Goal: Task Accomplishment & Management: Use online tool/utility

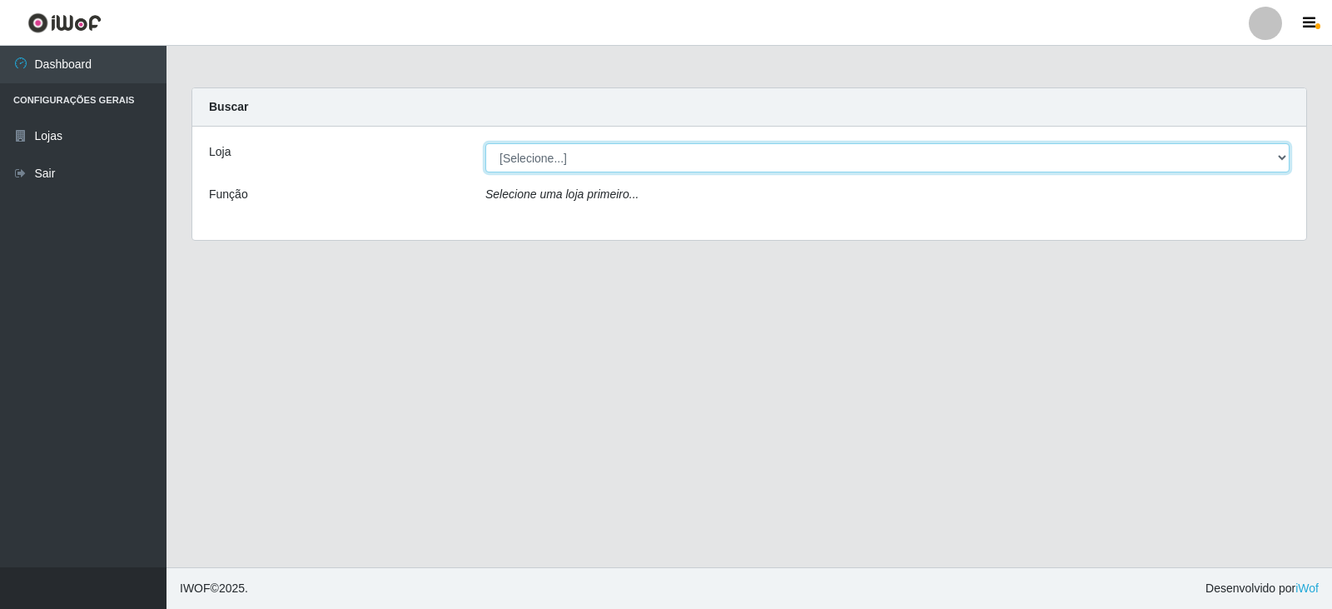
drag, startPoint x: 1281, startPoint y: 159, endPoint x: 1256, endPoint y: 169, distance: 26.9
click at [1281, 159] on select "[Selecione...] Queiroz Atacadão - Catolé do Rocha" at bounding box center [887, 157] width 804 height 29
select select "500"
click at [485, 143] on select "[Selecione...] Queiroz Atacadão - Catolé do Rocha" at bounding box center [887, 157] width 804 height 29
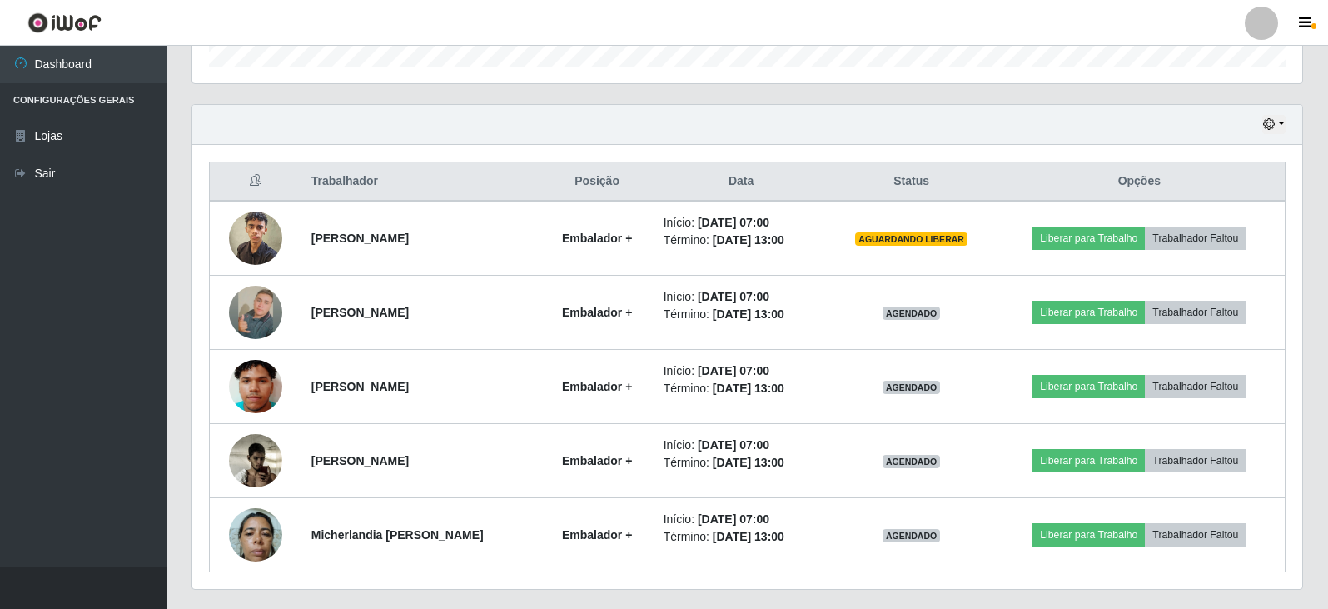
scroll to position [571, 0]
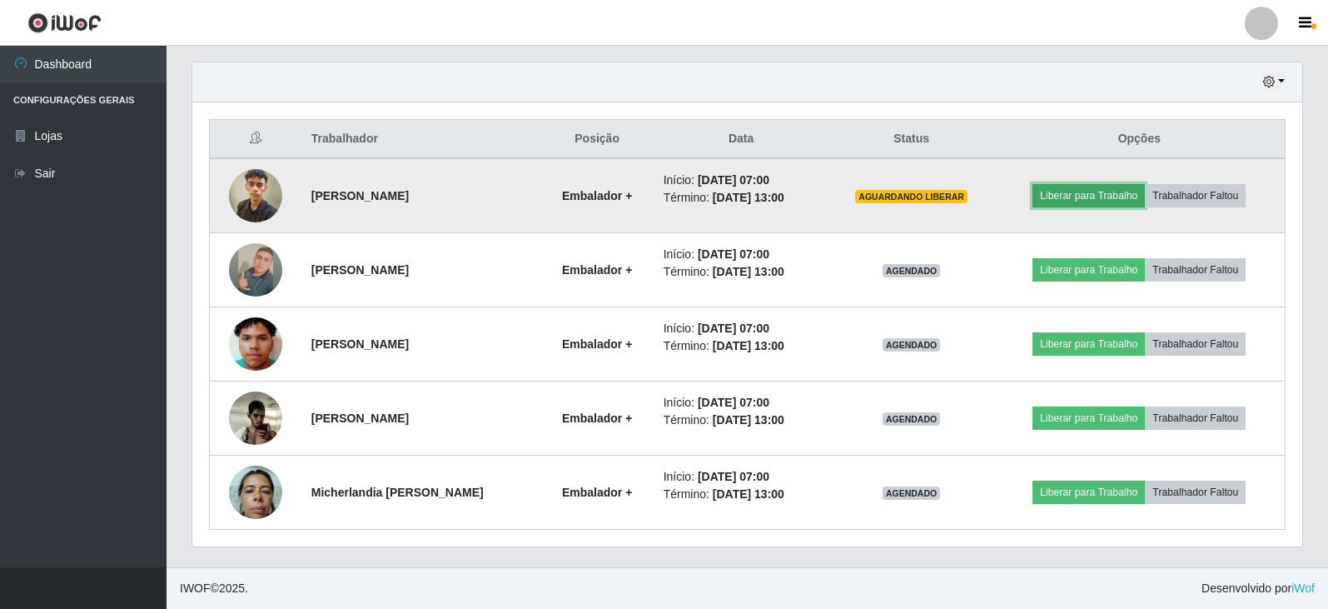
click at [1107, 198] on button "Liberar para Trabalho" at bounding box center [1088, 195] width 112 height 23
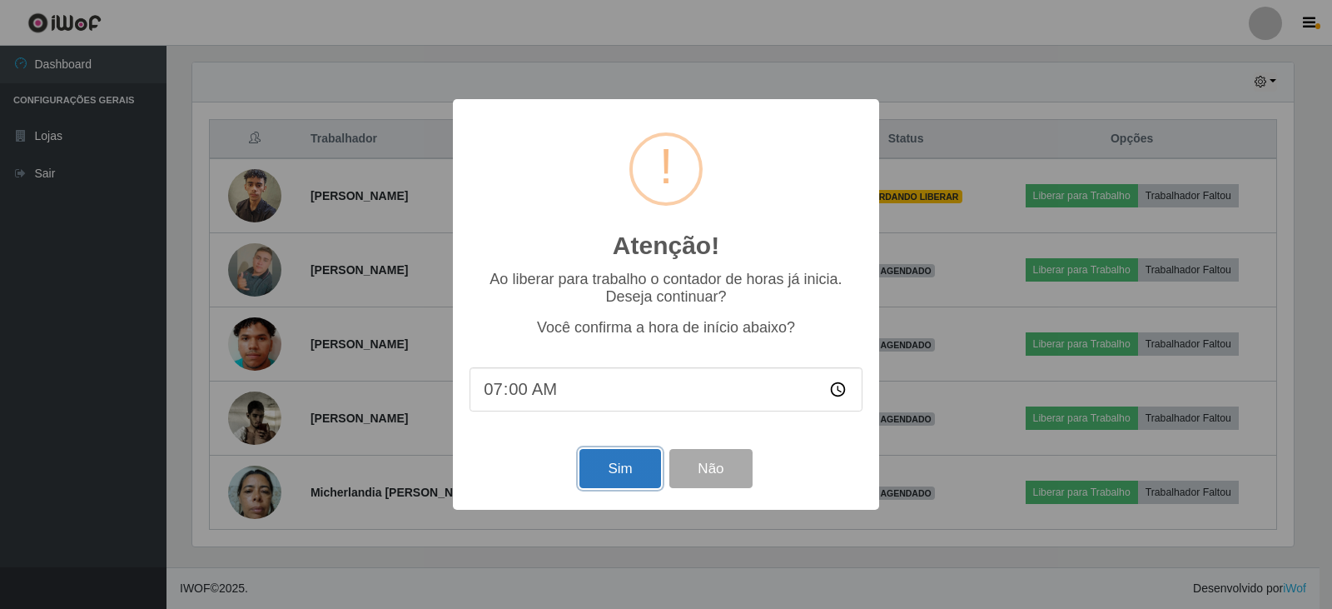
click at [618, 481] on button "Sim" at bounding box center [619, 468] width 81 height 39
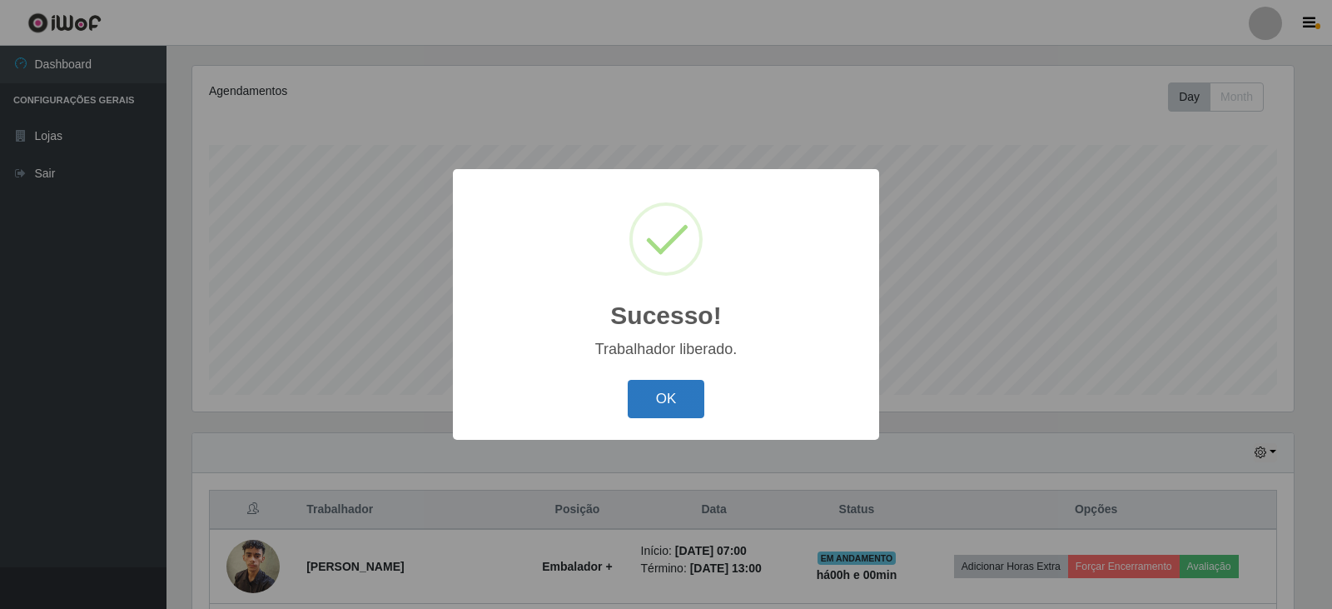
click at [668, 405] on button "OK" at bounding box center [666, 399] width 77 height 39
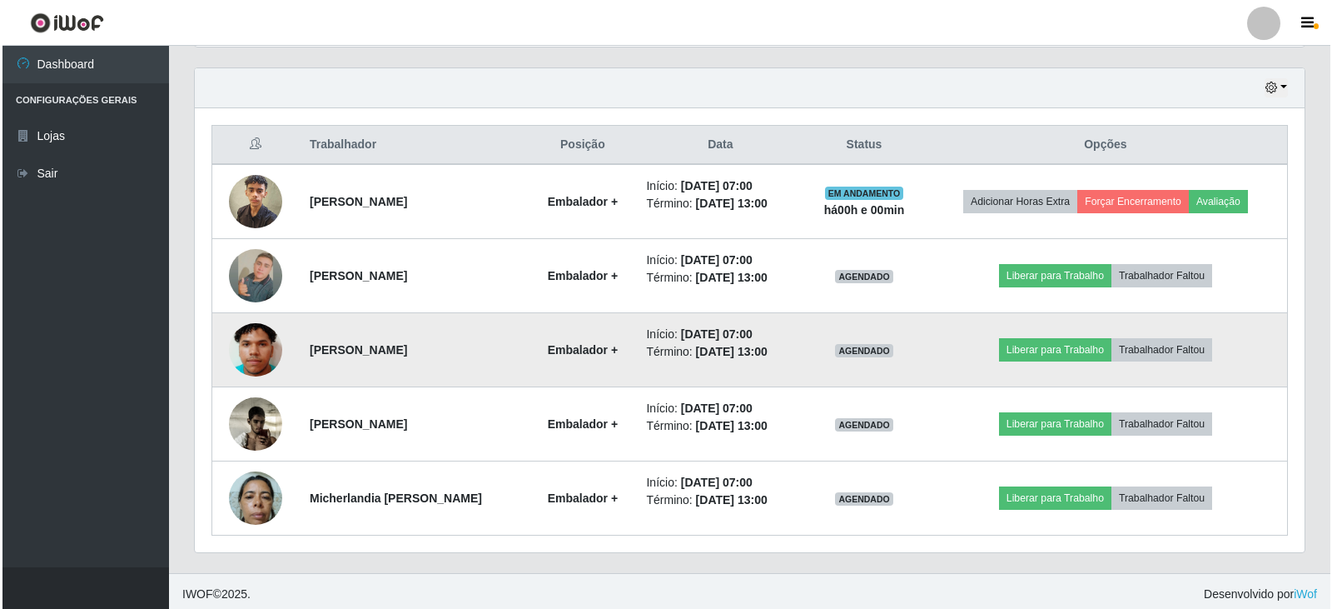
scroll to position [571, 0]
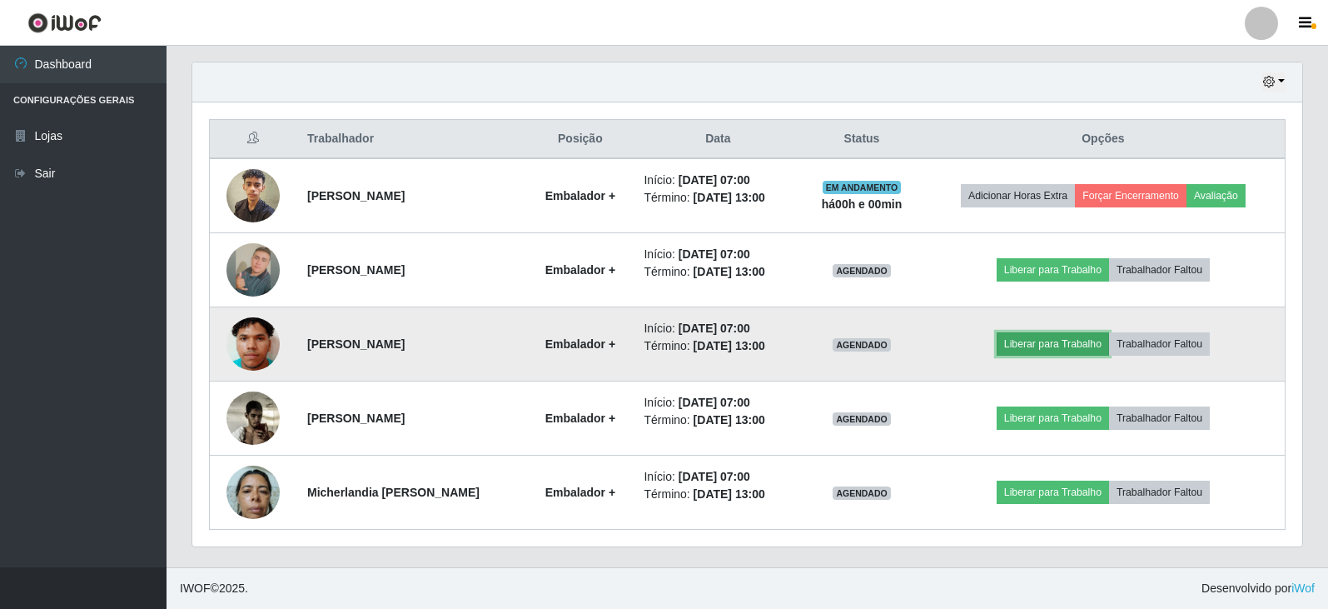
click at [1072, 344] on button "Liberar para Trabalho" at bounding box center [1052, 343] width 112 height 23
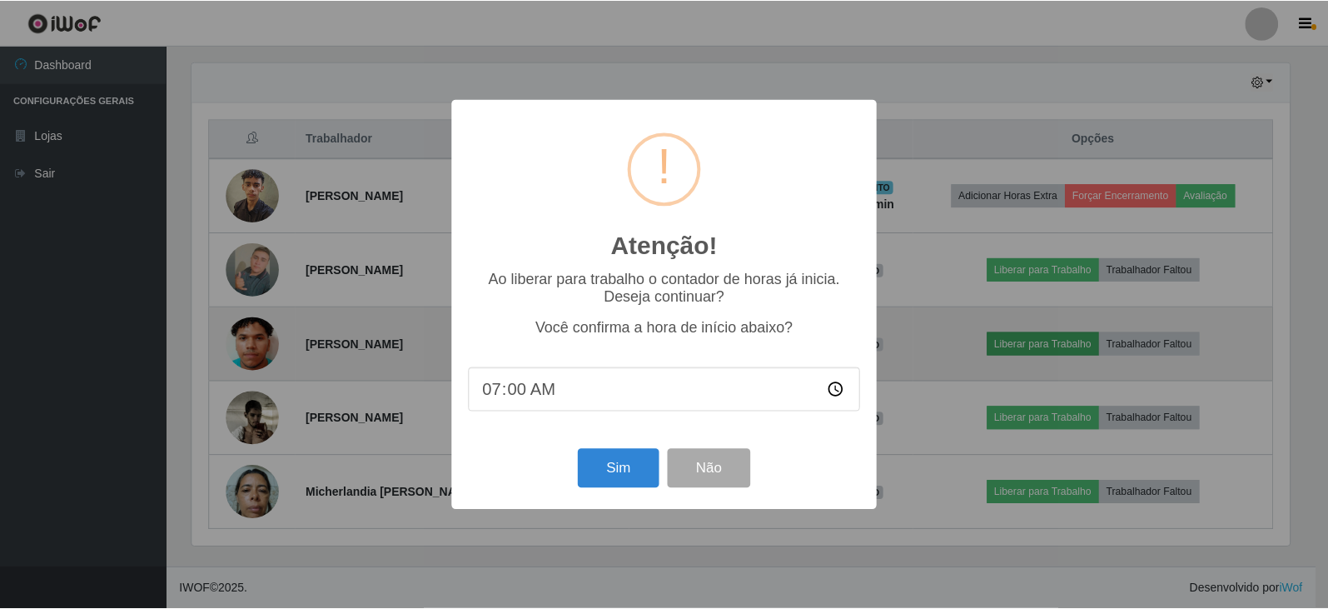
scroll to position [345, 1101]
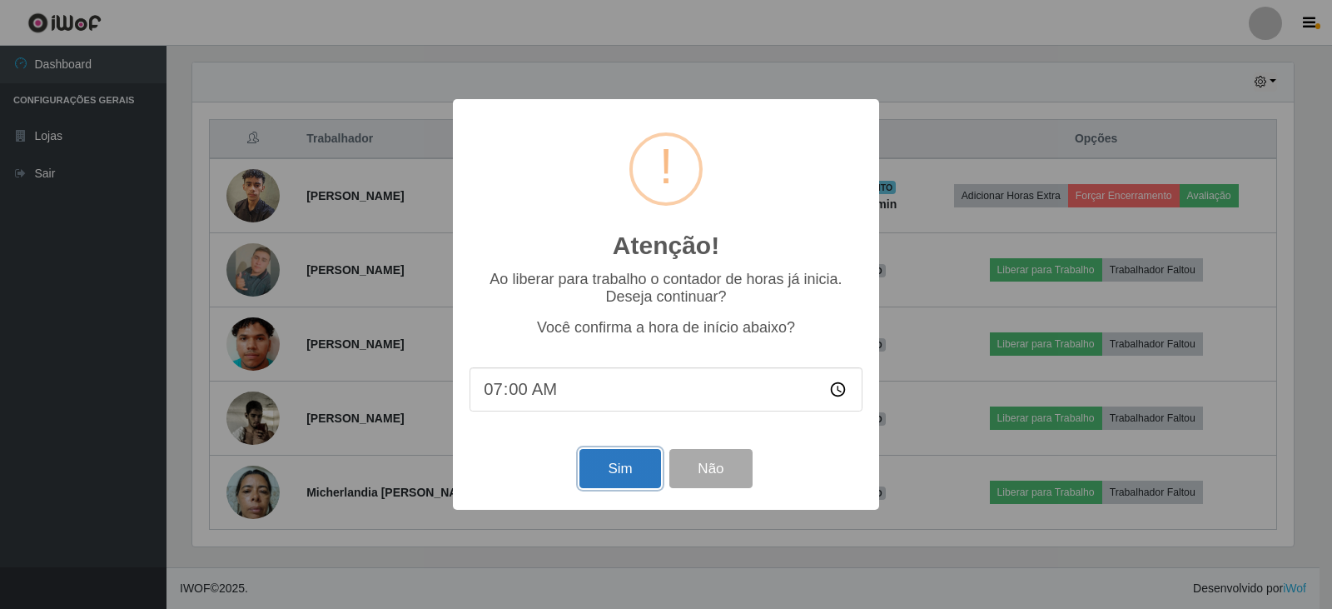
click at [611, 474] on button "Sim" at bounding box center [619, 468] width 81 height 39
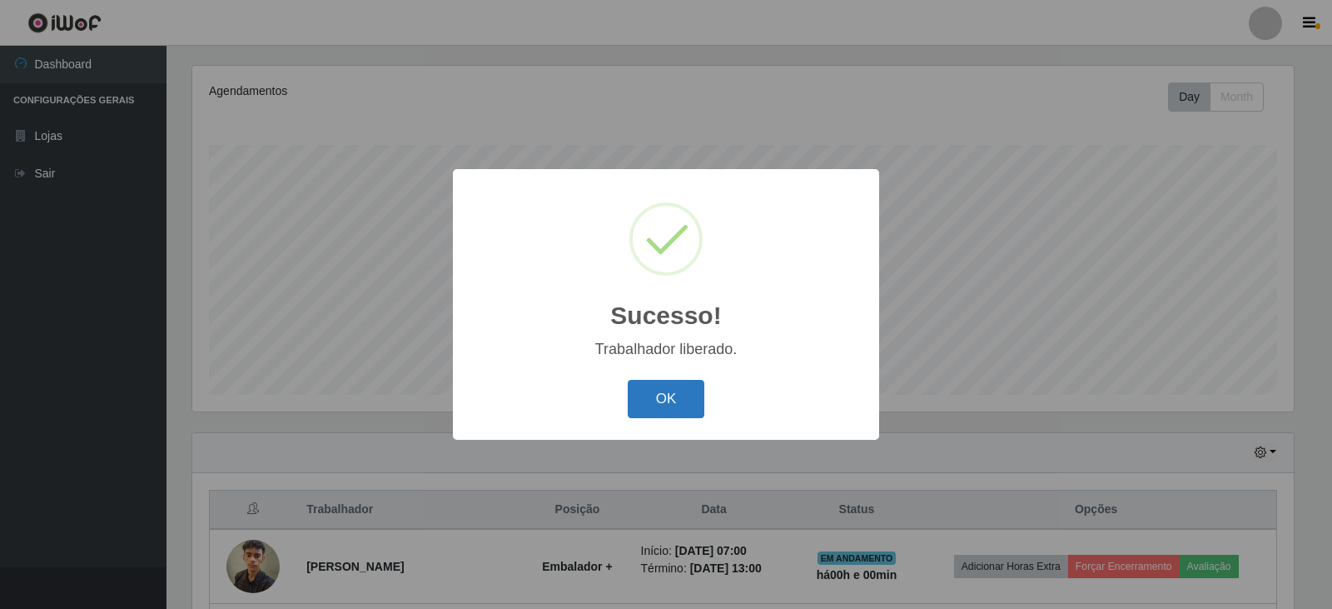
click at [684, 402] on button "OK" at bounding box center [666, 399] width 77 height 39
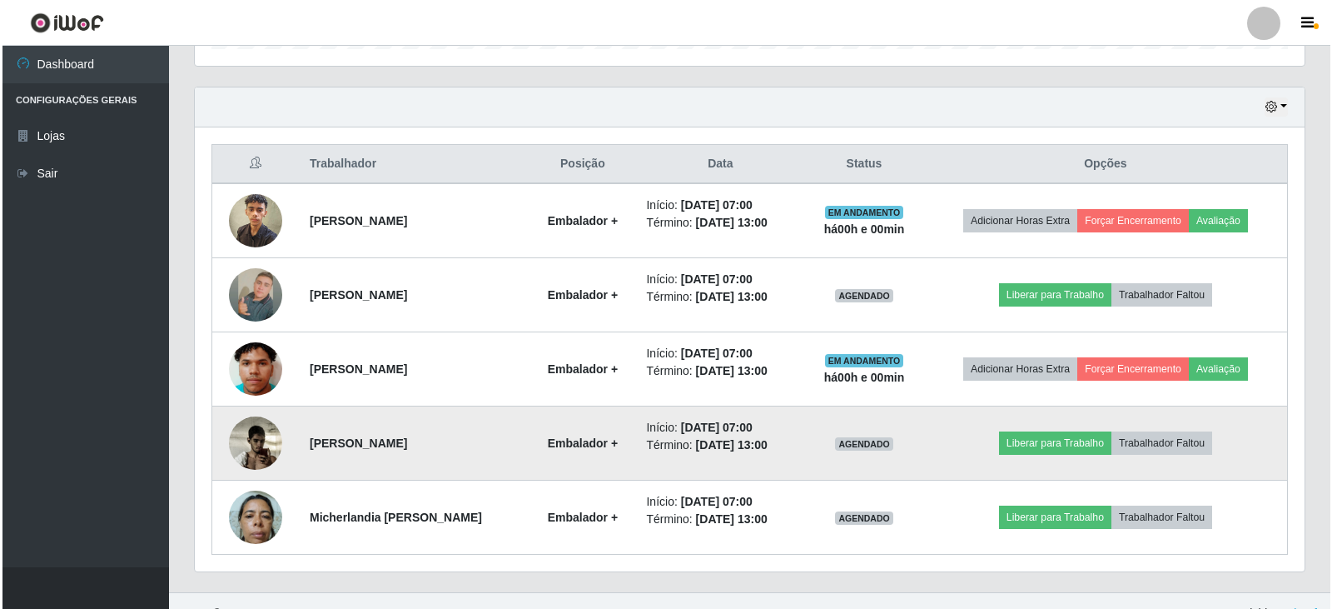
scroll to position [571, 0]
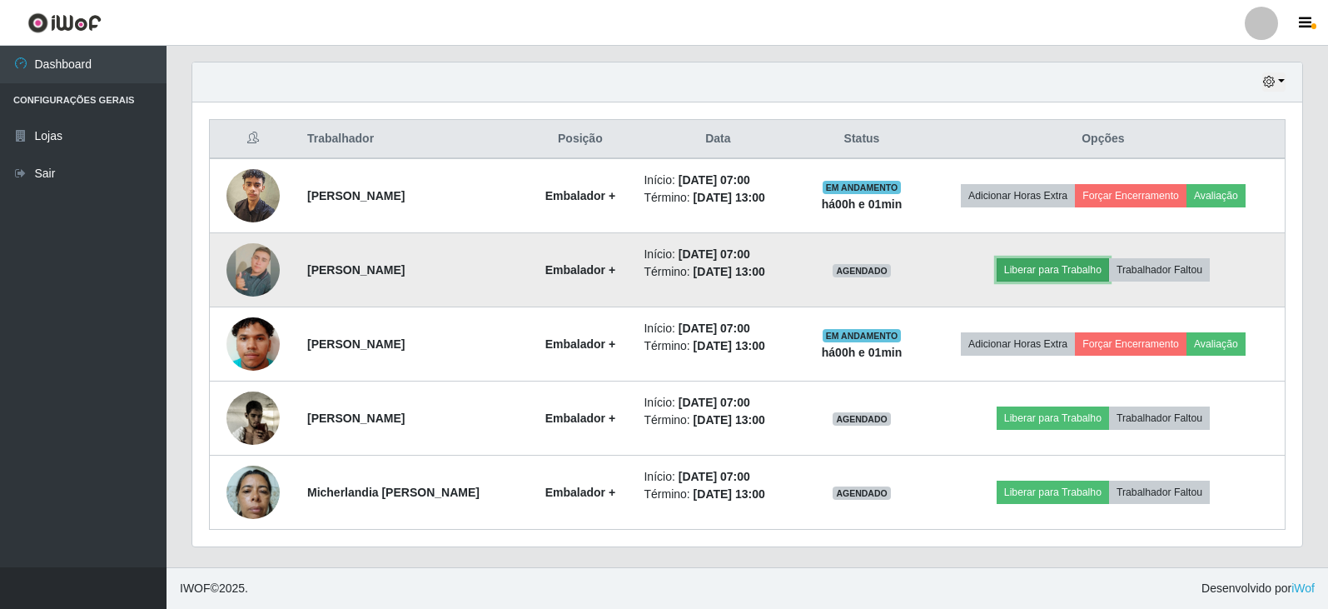
click at [1065, 273] on button "Liberar para Trabalho" at bounding box center [1052, 269] width 112 height 23
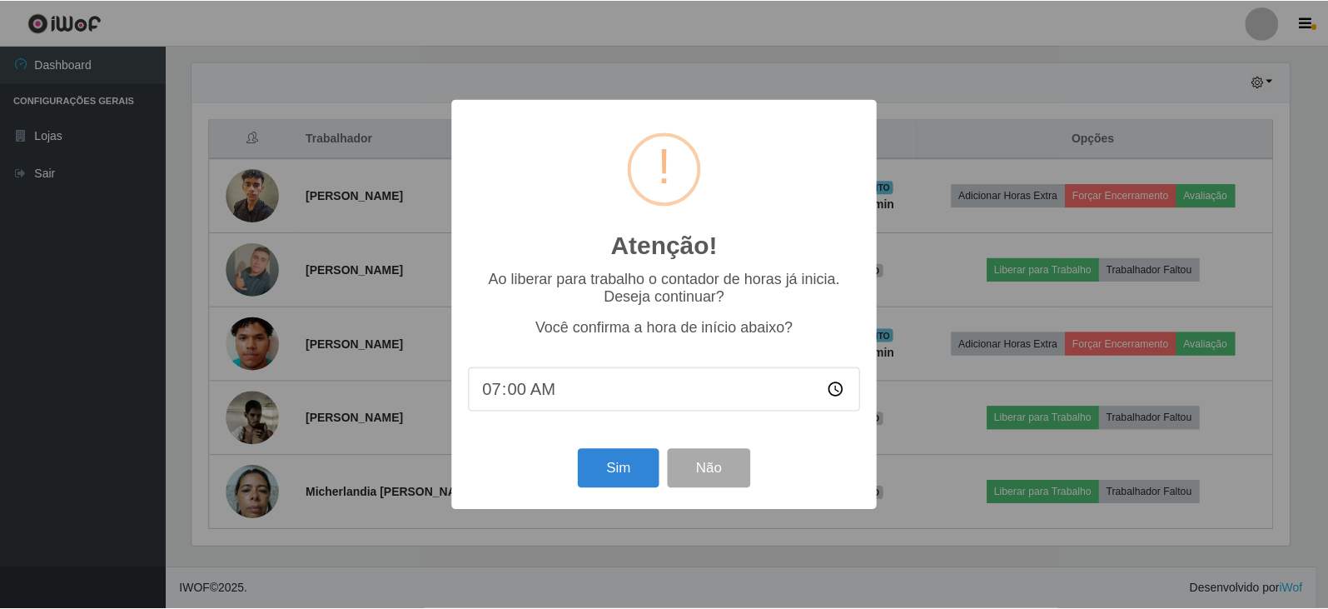
scroll to position [345, 1101]
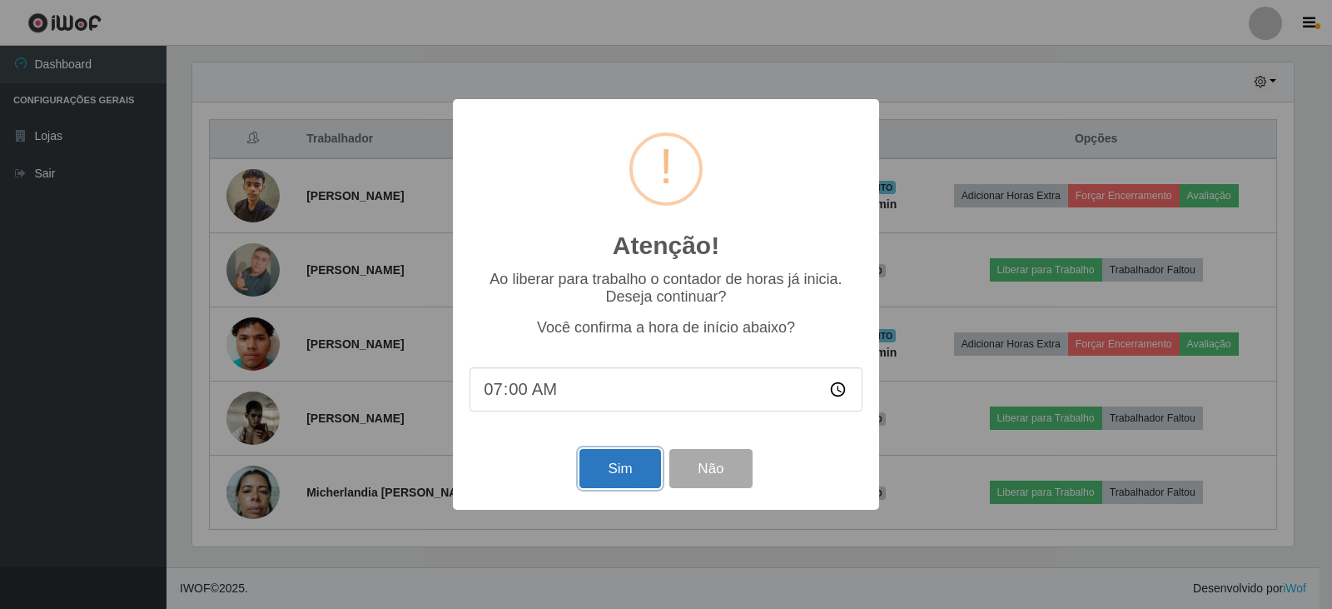
click at [617, 479] on button "Sim" at bounding box center [619, 468] width 81 height 39
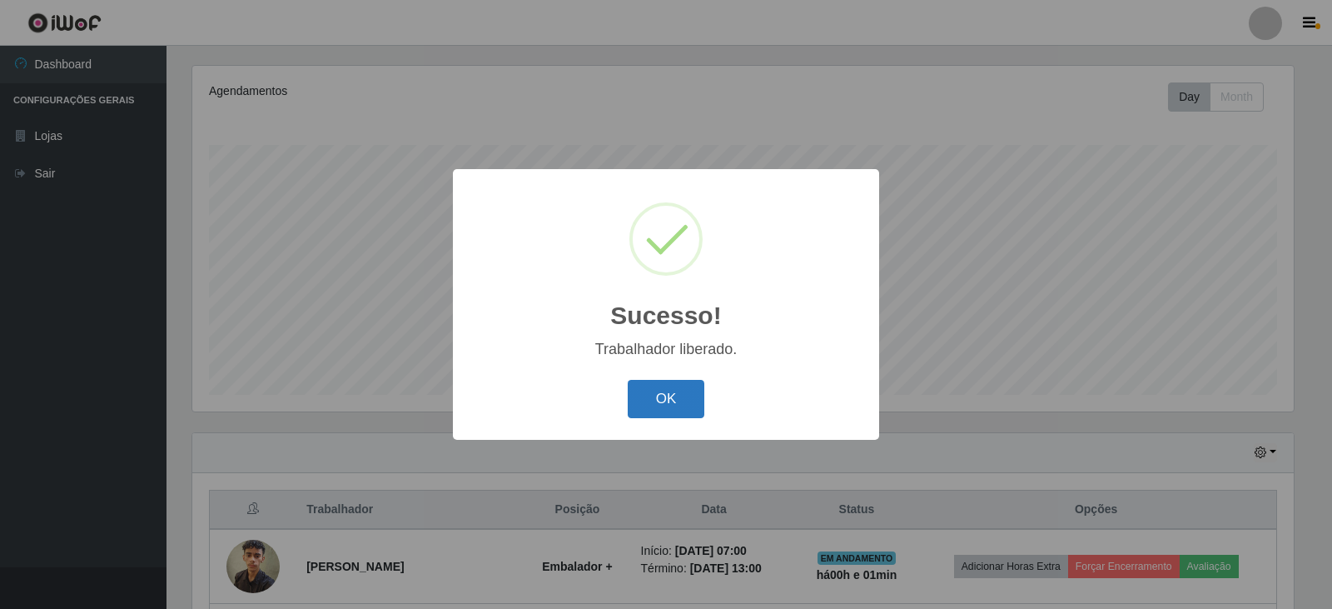
click at [685, 401] on button "OK" at bounding box center [666, 399] width 77 height 39
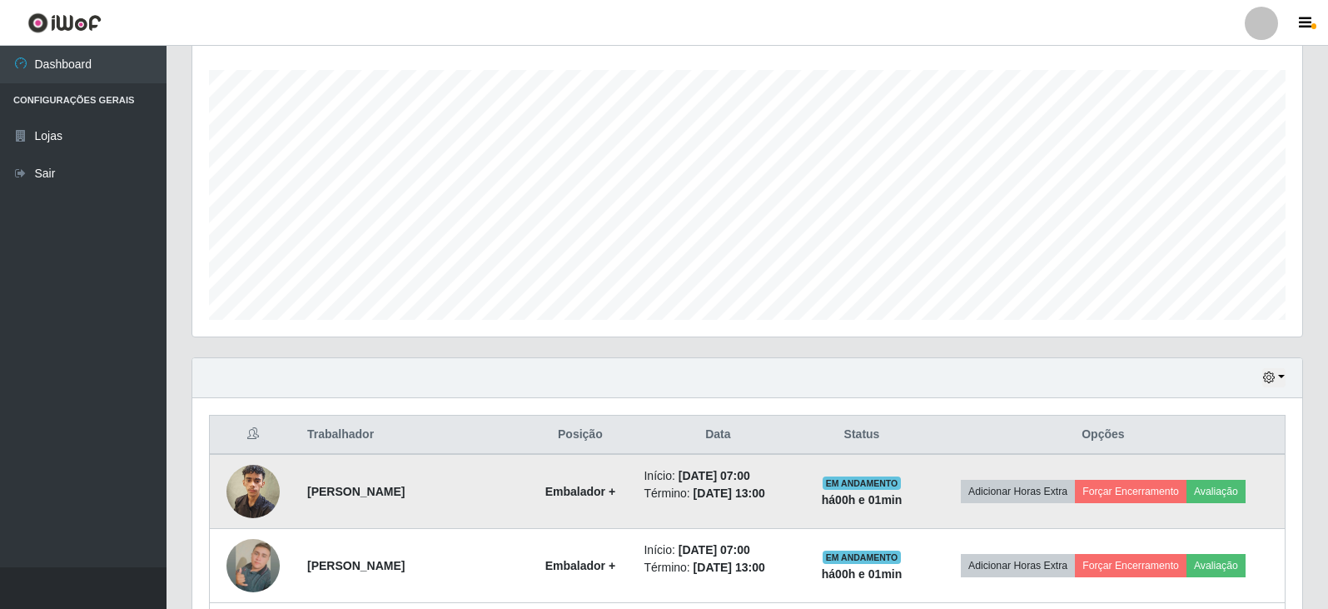
scroll to position [571, 0]
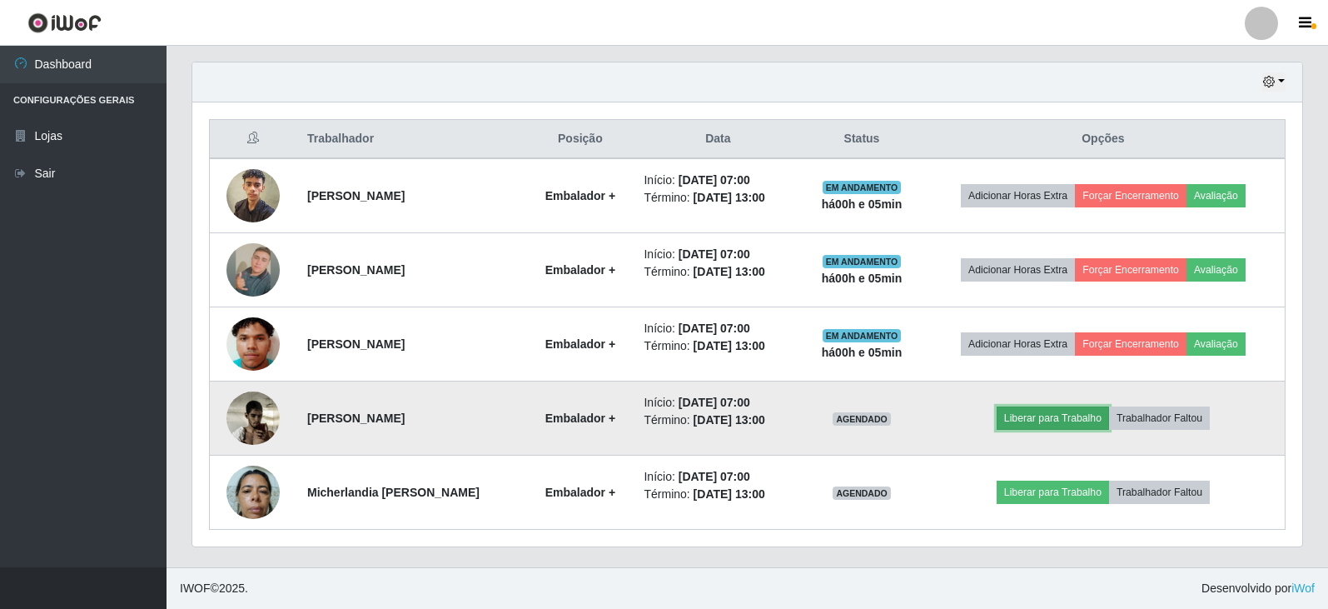
click at [1065, 420] on button "Liberar para Trabalho" at bounding box center [1052, 417] width 112 height 23
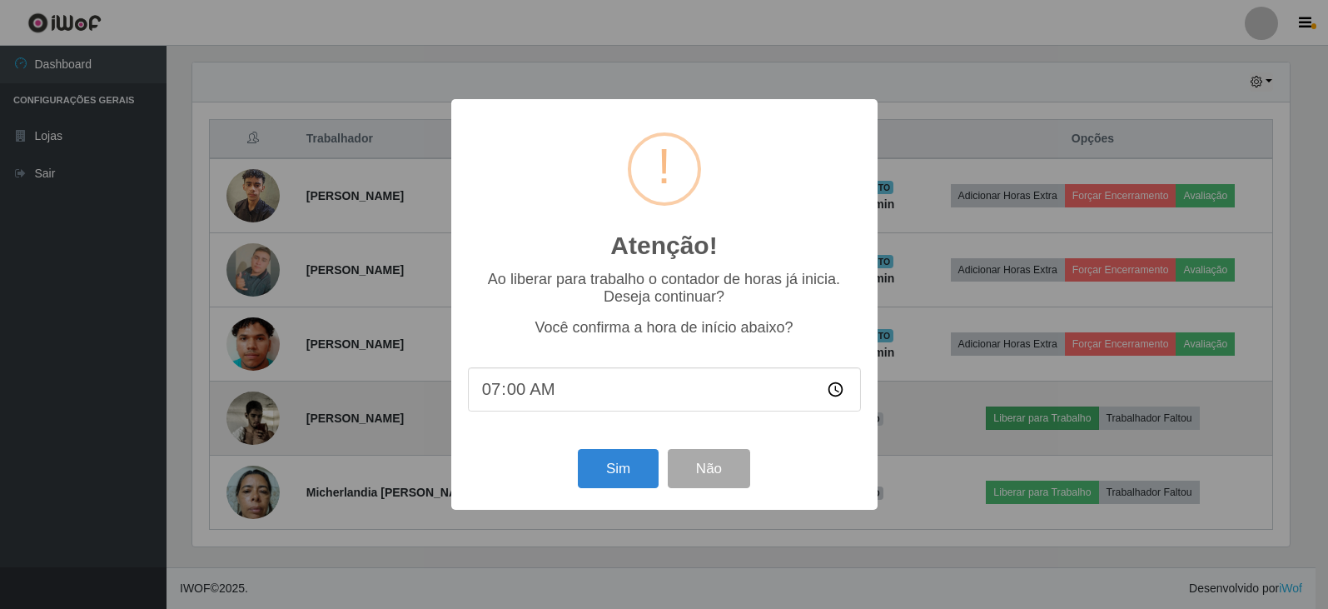
scroll to position [345, 1101]
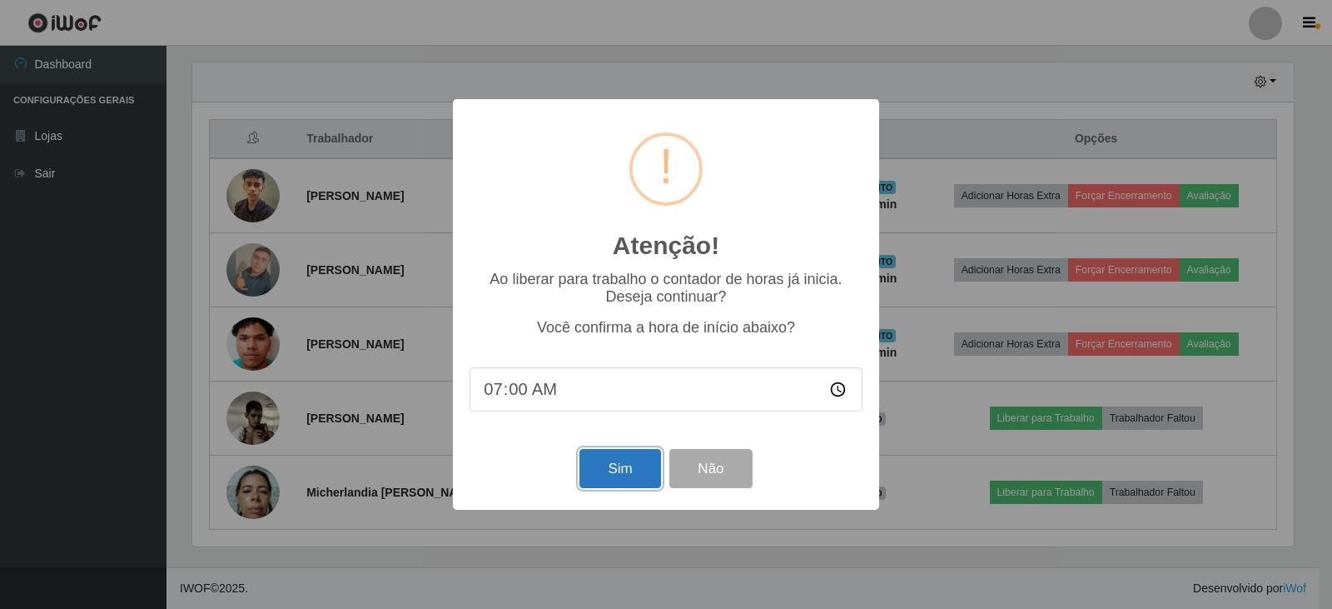
click at [623, 474] on button "Sim" at bounding box center [619, 468] width 81 height 39
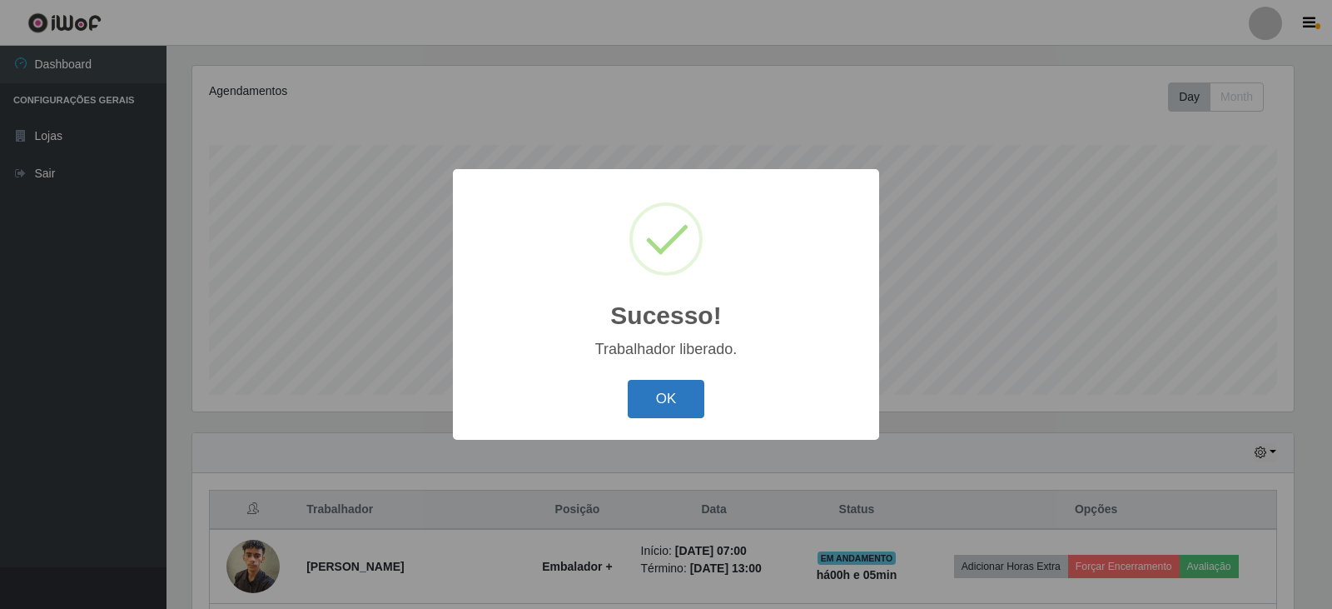
click at [667, 397] on button "OK" at bounding box center [666, 399] width 77 height 39
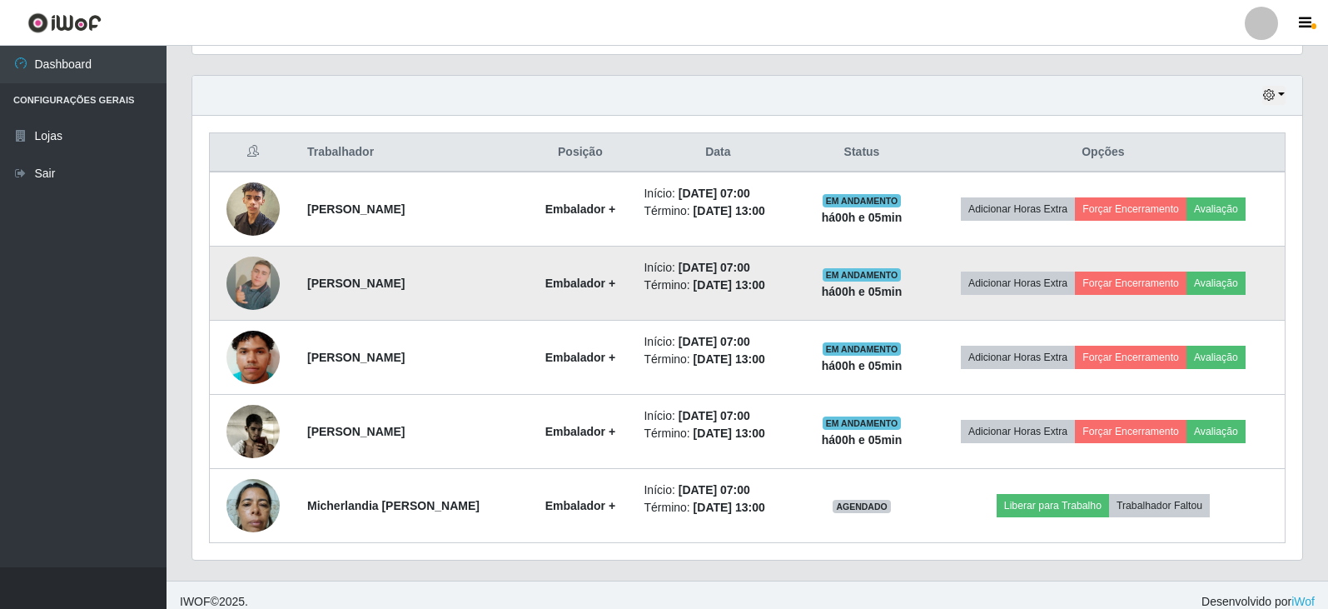
scroll to position [571, 0]
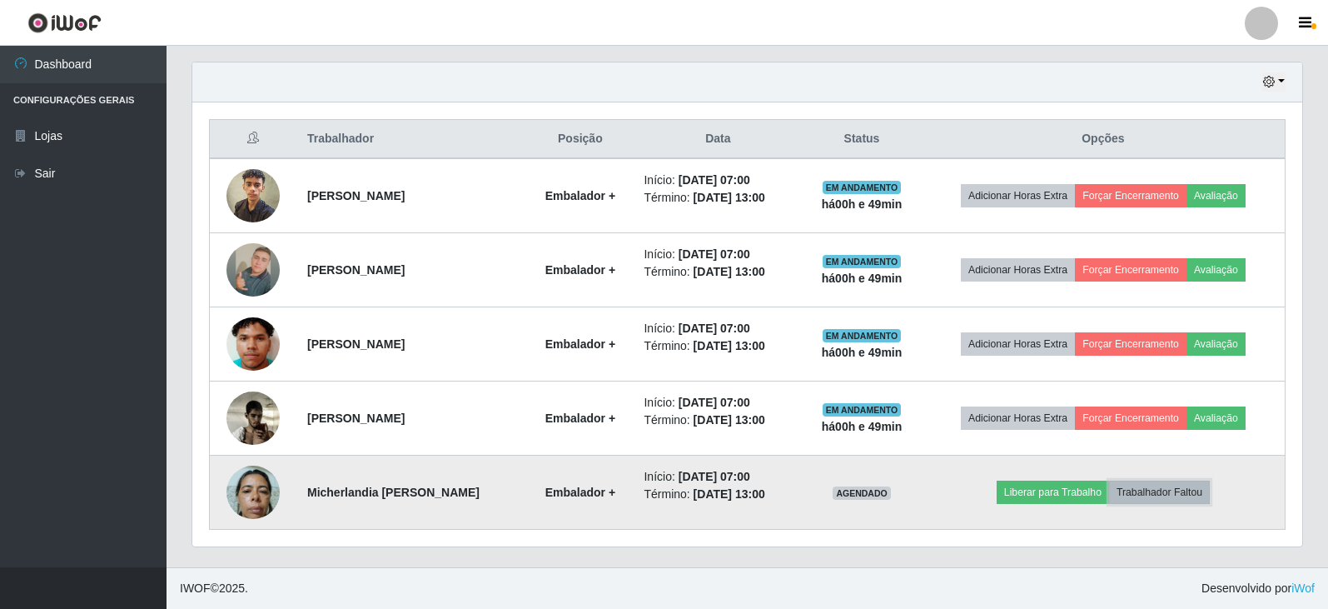
click at [1158, 495] on button "Trabalhador Faltou" at bounding box center [1159, 491] width 101 height 23
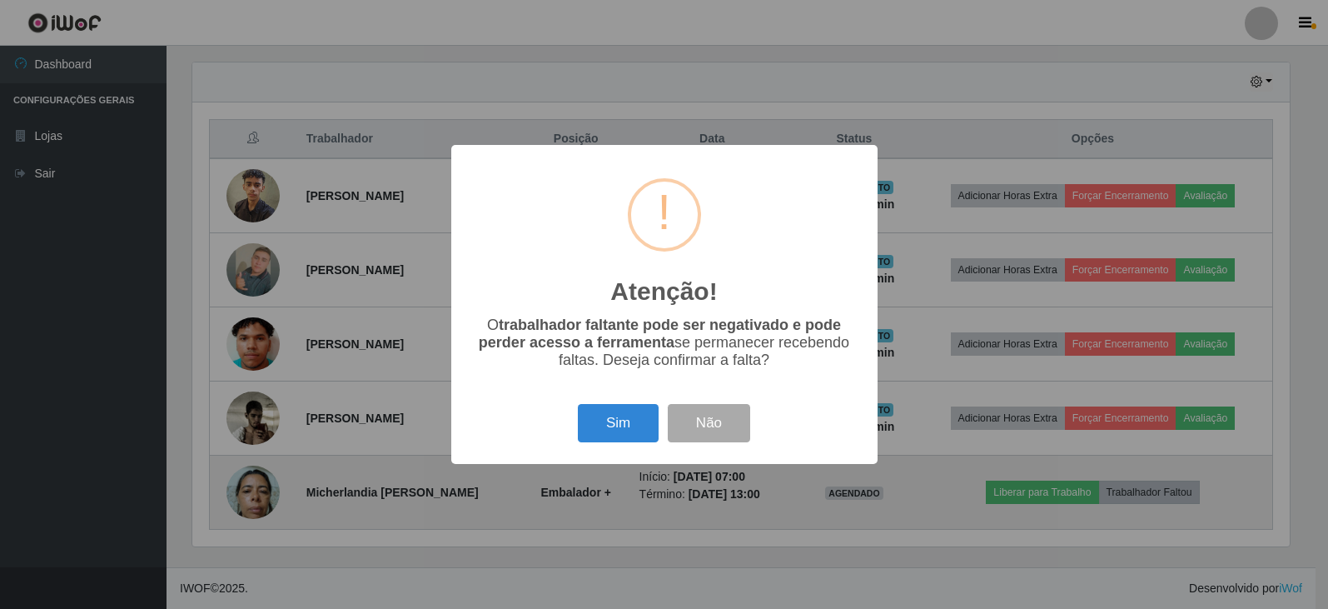
scroll to position [345, 1101]
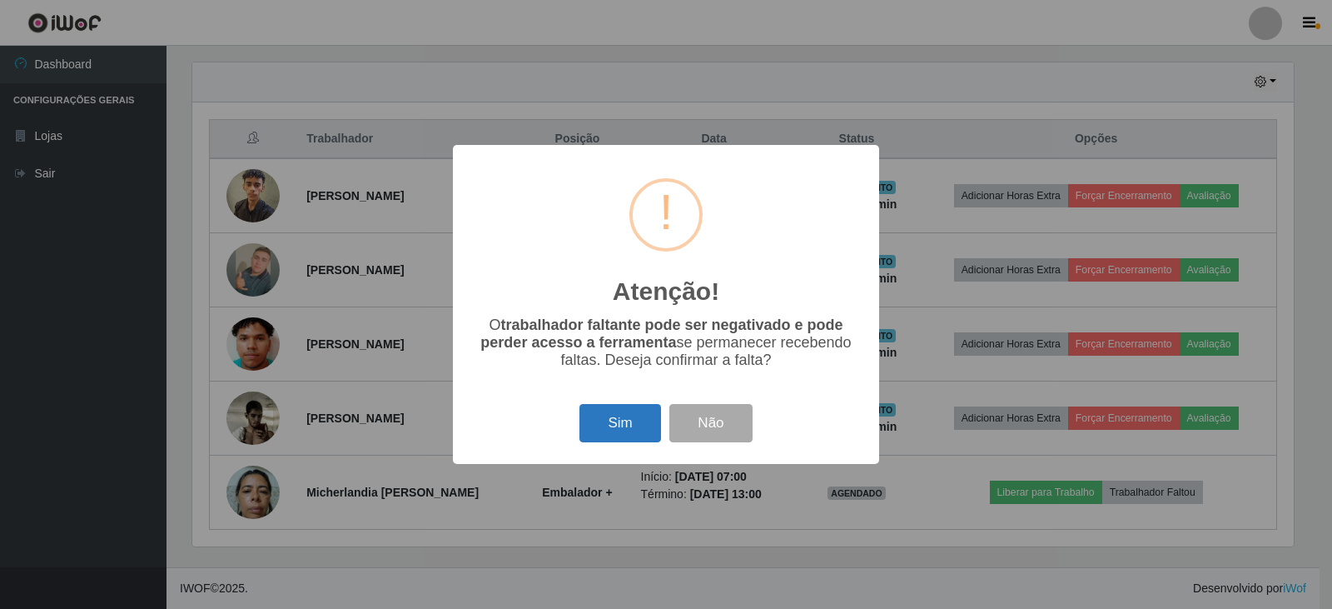
click at [616, 434] on button "Sim" at bounding box center [619, 423] width 81 height 39
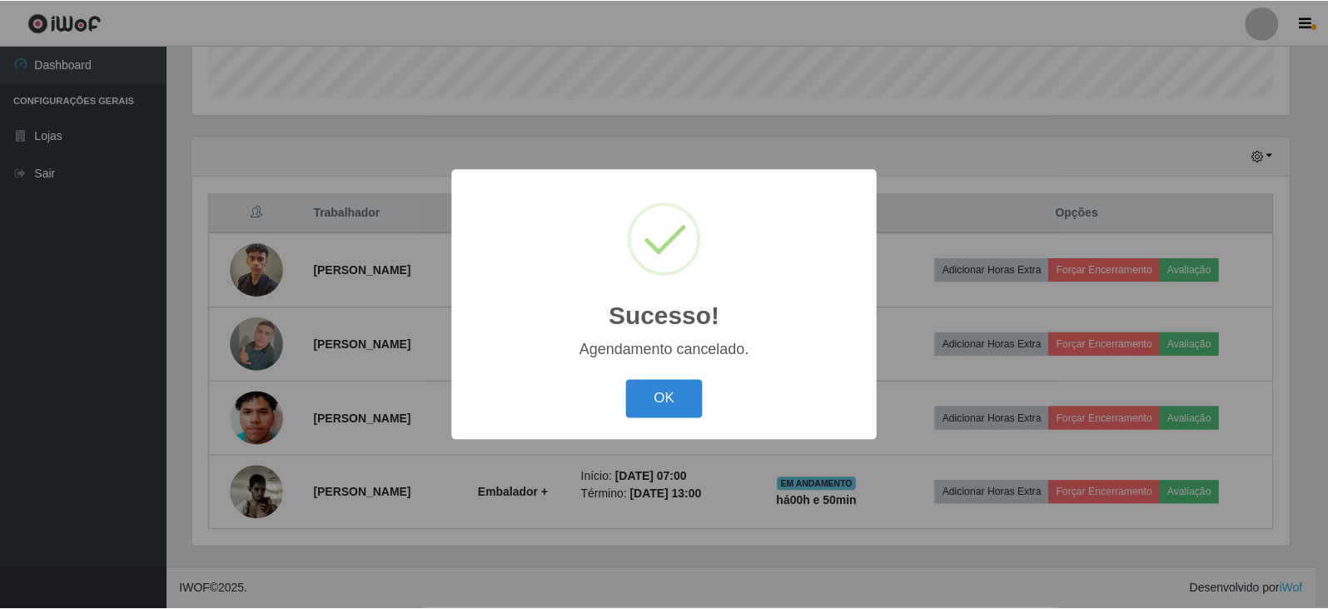
scroll to position [497, 0]
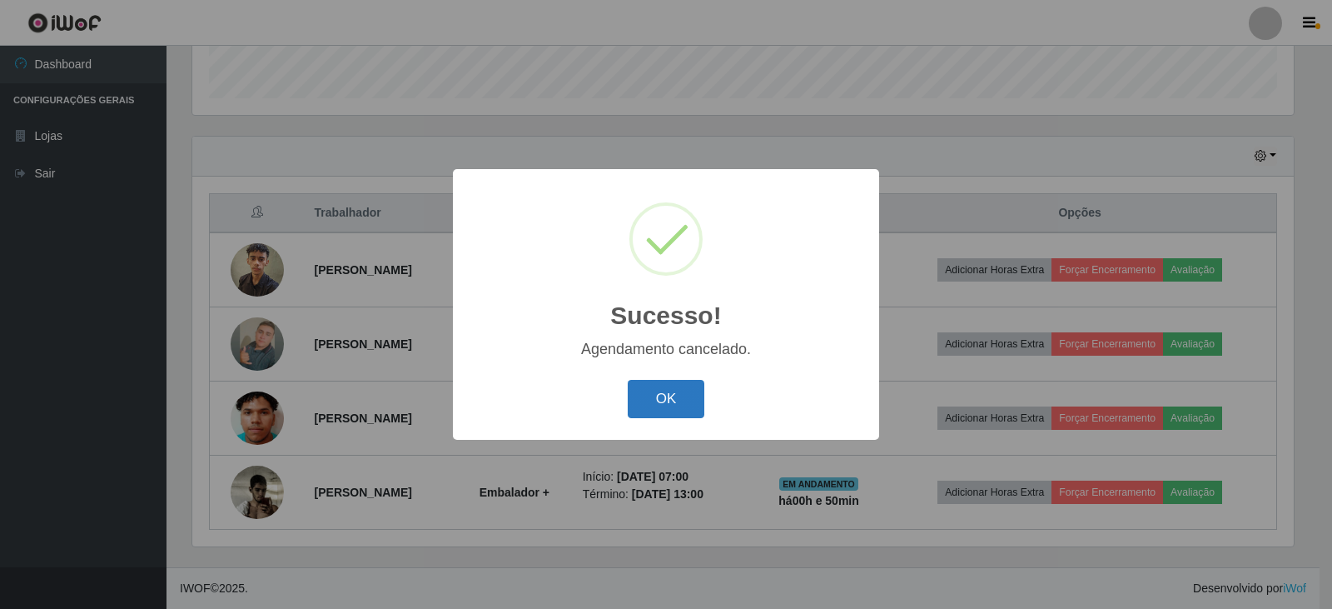
click at [657, 410] on button "OK" at bounding box center [666, 399] width 77 height 39
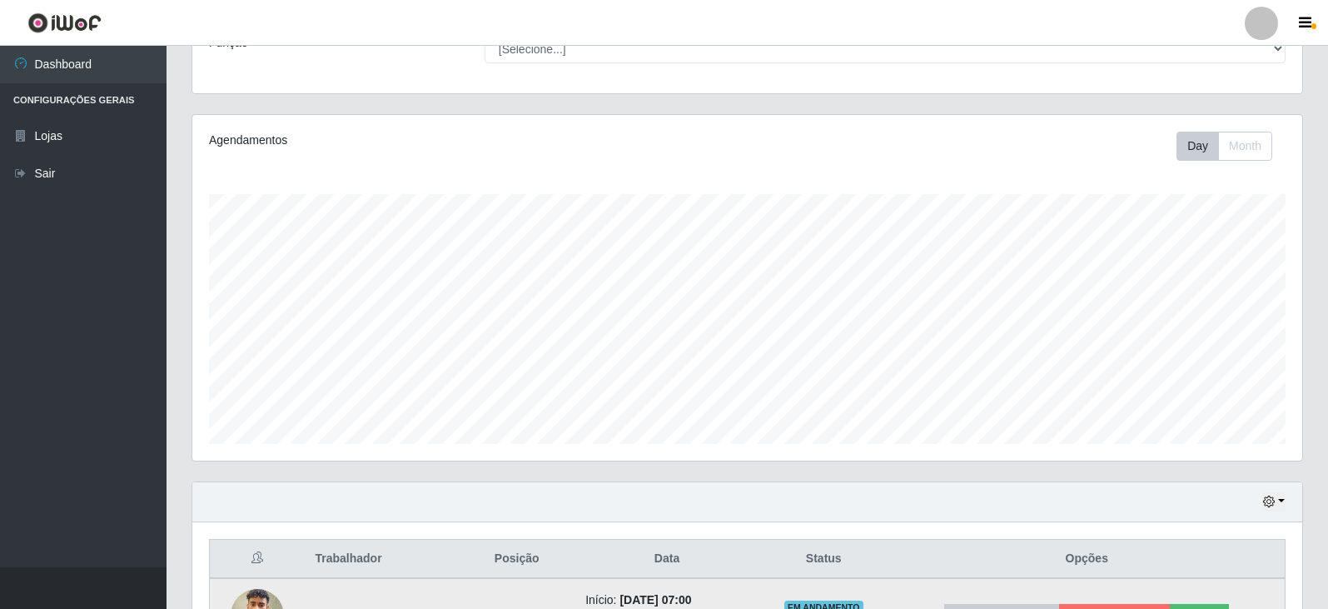
scroll to position [81, 0]
